Goal: Transaction & Acquisition: Purchase product/service

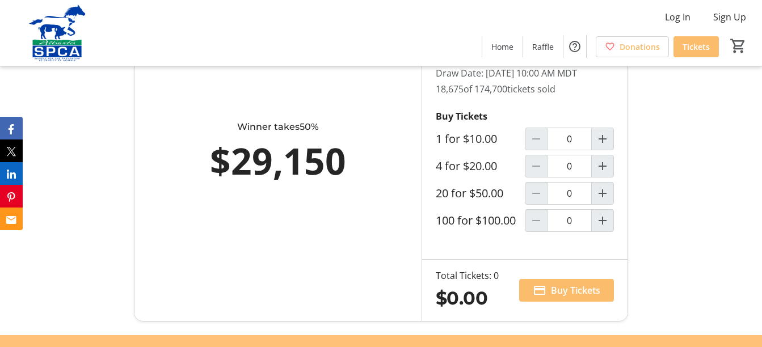
scroll to position [681, 0]
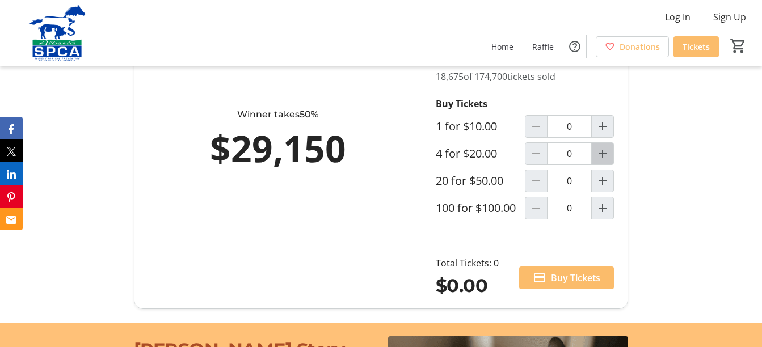
click at [603, 161] on mat-icon "Increment by one" at bounding box center [603, 154] width 14 height 14
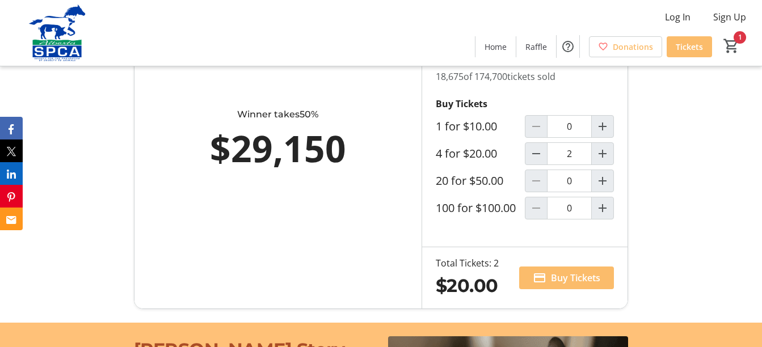
type input "1"
click at [556, 285] on span "Buy Tickets" at bounding box center [575, 278] width 49 height 14
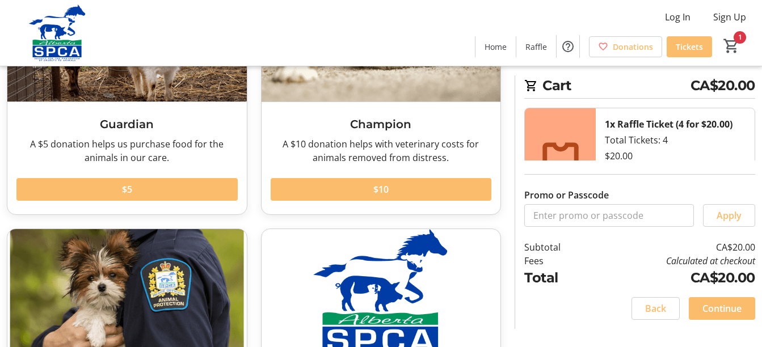
scroll to position [170, 0]
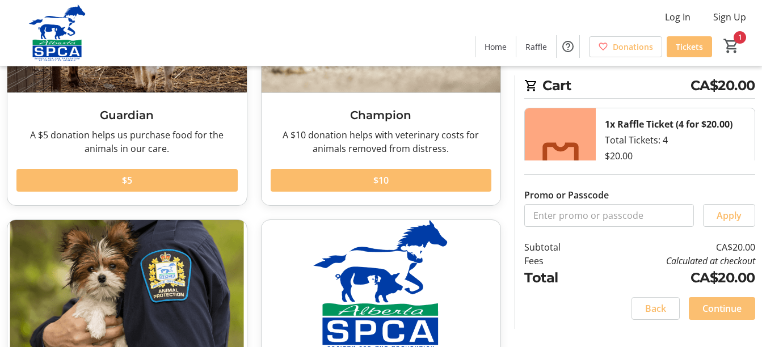
click at [728, 306] on span "Continue" at bounding box center [722, 309] width 39 height 14
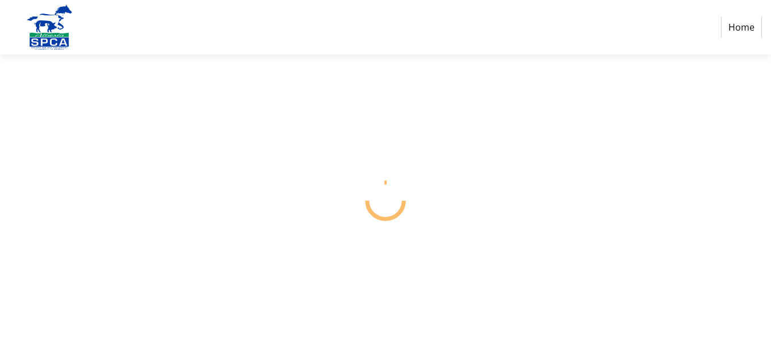
select select "CA"
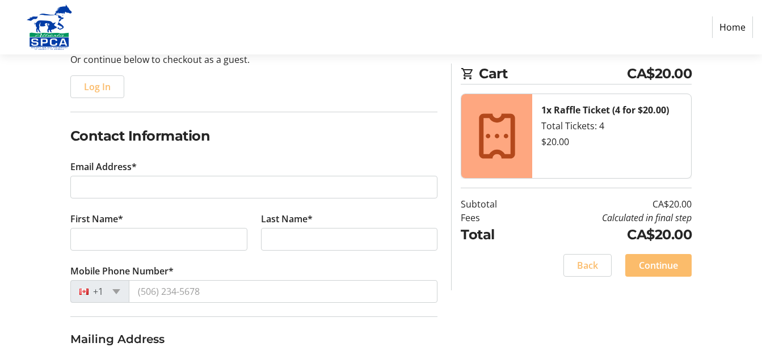
scroll to position [170, 0]
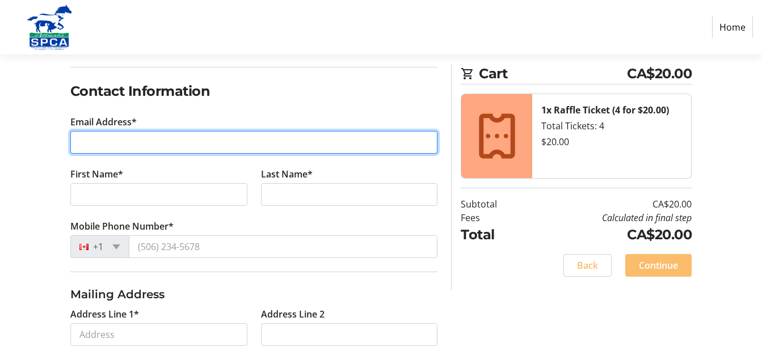
click at [95, 141] on input "Email Address*" at bounding box center [254, 142] width 368 height 23
type input "[PERSON_NAME][EMAIL_ADDRESS][PERSON_NAME][DOMAIN_NAME]"
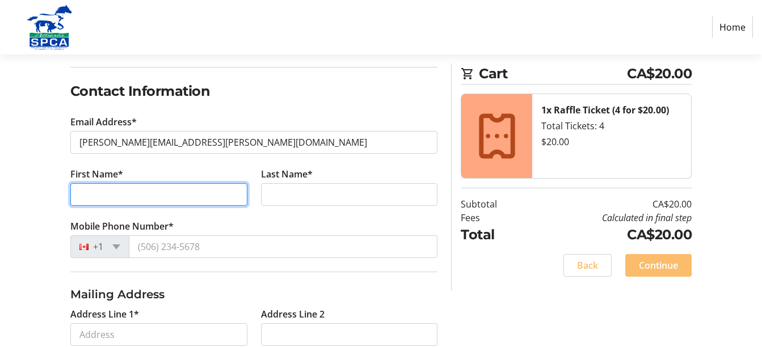
type input "[PERSON_NAME]"
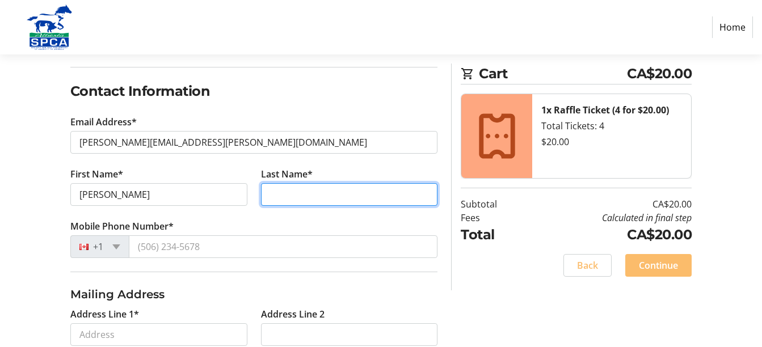
type input "[PERSON_NAME]"
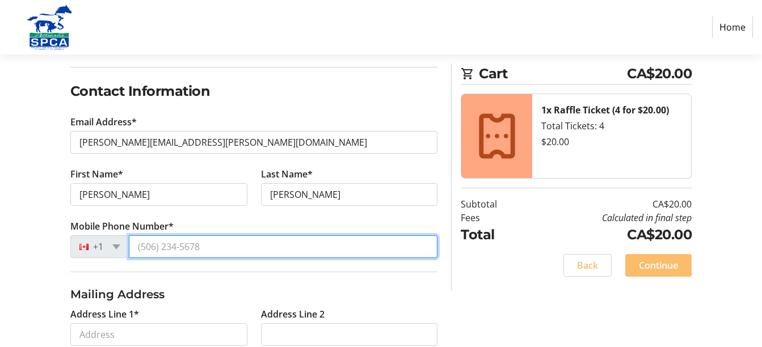
type input "[PHONE_NUMBER]"
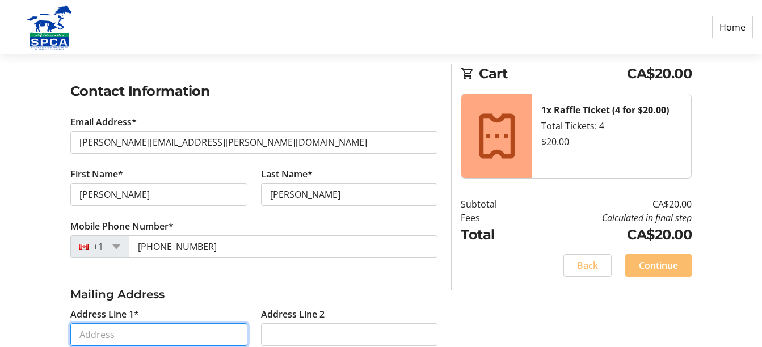
type input "34 [PERSON_NAME][GEOGRAPHIC_DATA]"
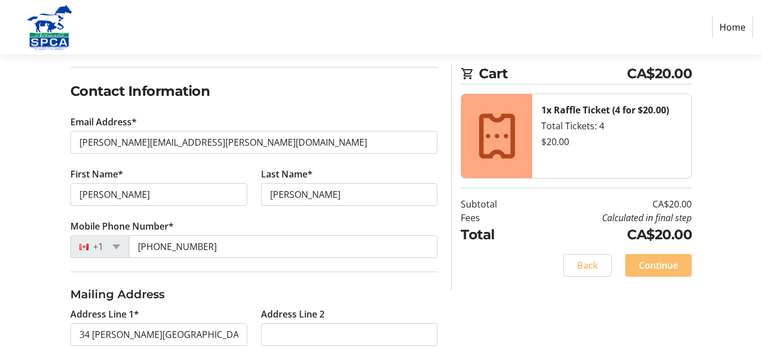
type input "Whitecourt"
select select "AB"
type input "t7s1g1"
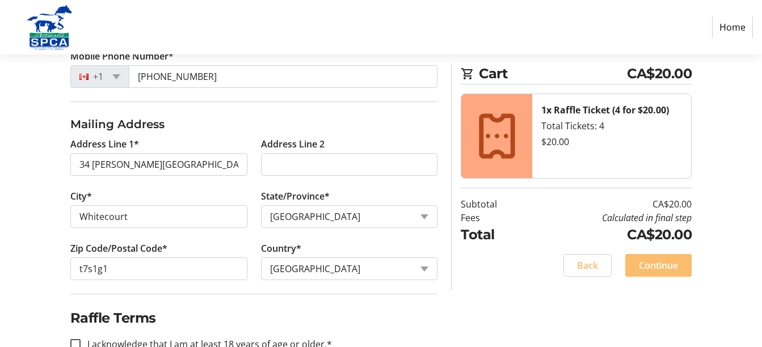
scroll to position [372, 0]
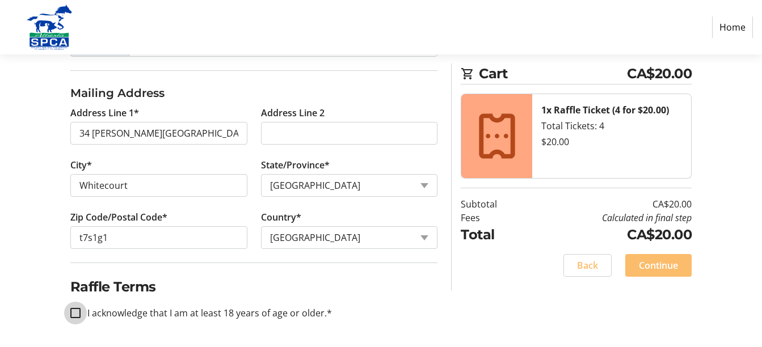
click at [77, 310] on input "I acknowledge that I am at least 18 years of age or older.*" at bounding box center [75, 313] width 10 height 10
checkbox input "true"
click at [659, 262] on span "Continue" at bounding box center [658, 266] width 39 height 14
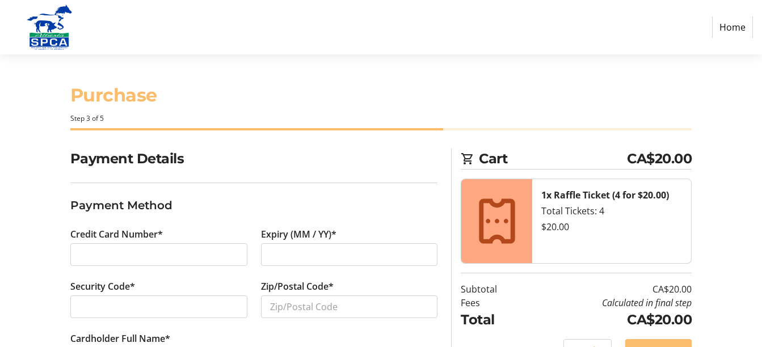
scroll to position [51, 0]
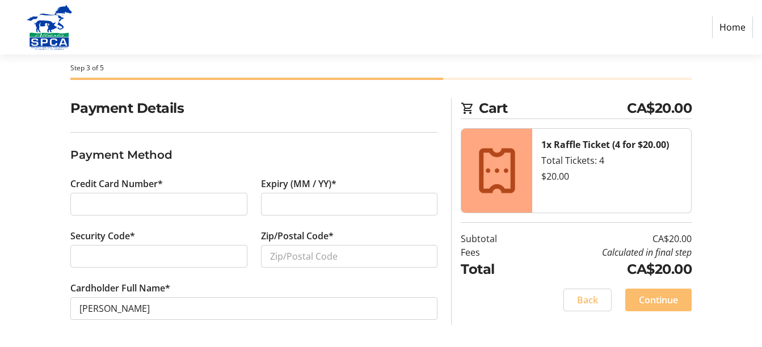
click at [124, 246] on div at bounding box center [158, 256] width 177 height 23
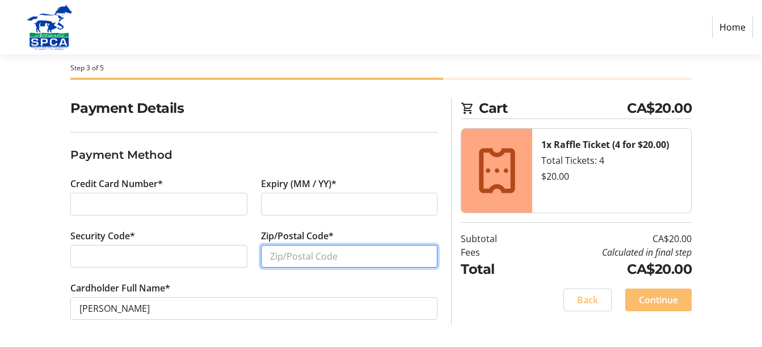
click at [320, 251] on input "Zip/Postal Code*" at bounding box center [349, 256] width 177 height 23
type input "t7s1g1"
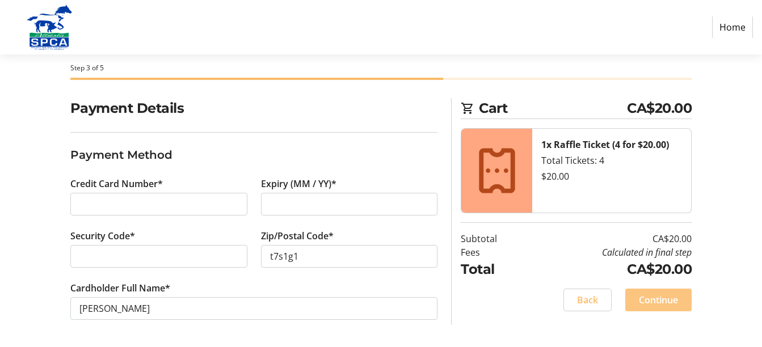
click at [669, 299] on span "Continue" at bounding box center [658, 300] width 39 height 14
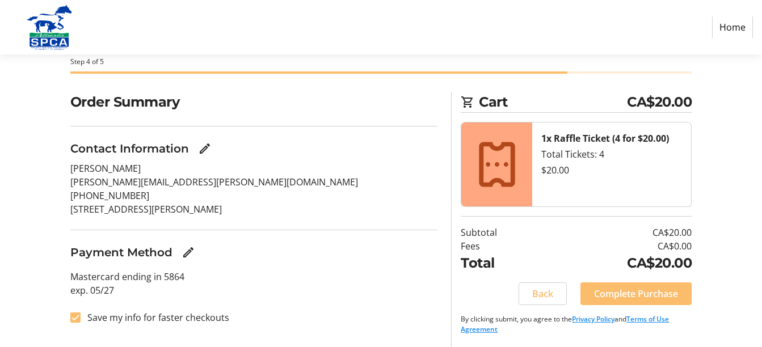
scroll to position [58, 0]
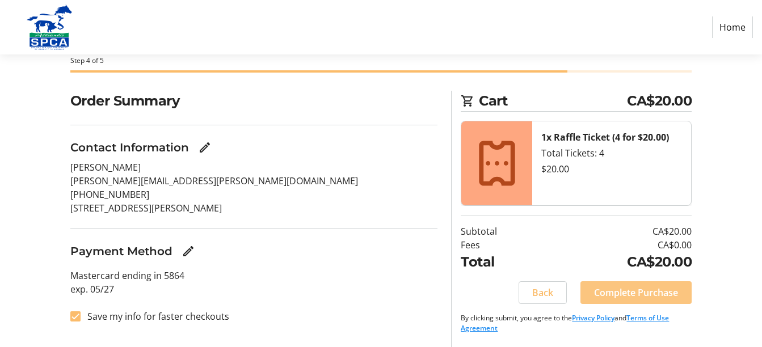
click at [640, 292] on span "Complete Purchase" at bounding box center [636, 293] width 84 height 14
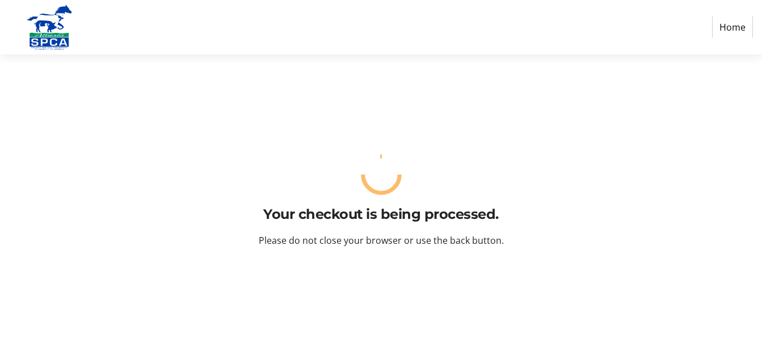
scroll to position [0, 0]
